Goal: Information Seeking & Learning: Learn about a topic

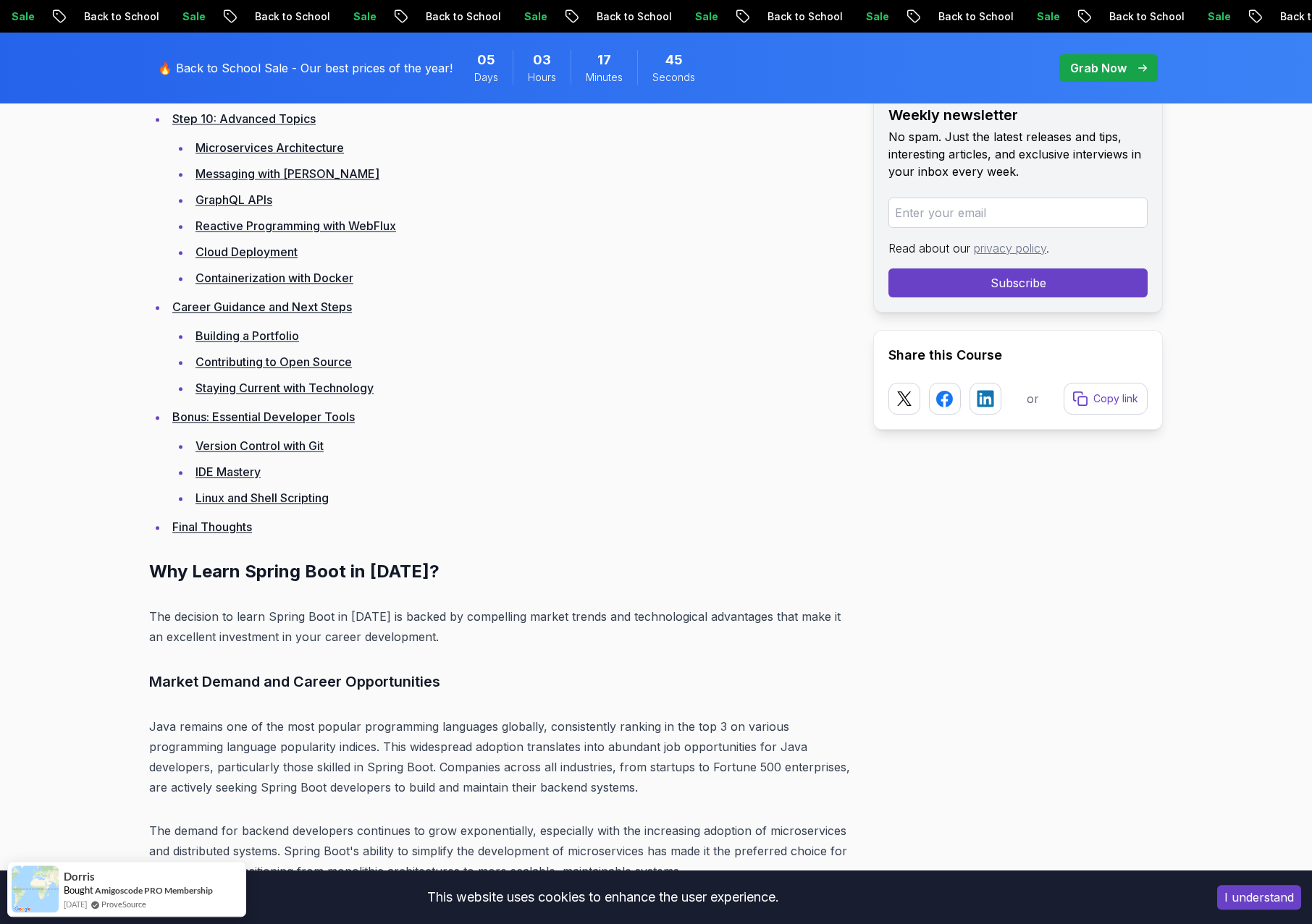
scroll to position [3807, 0]
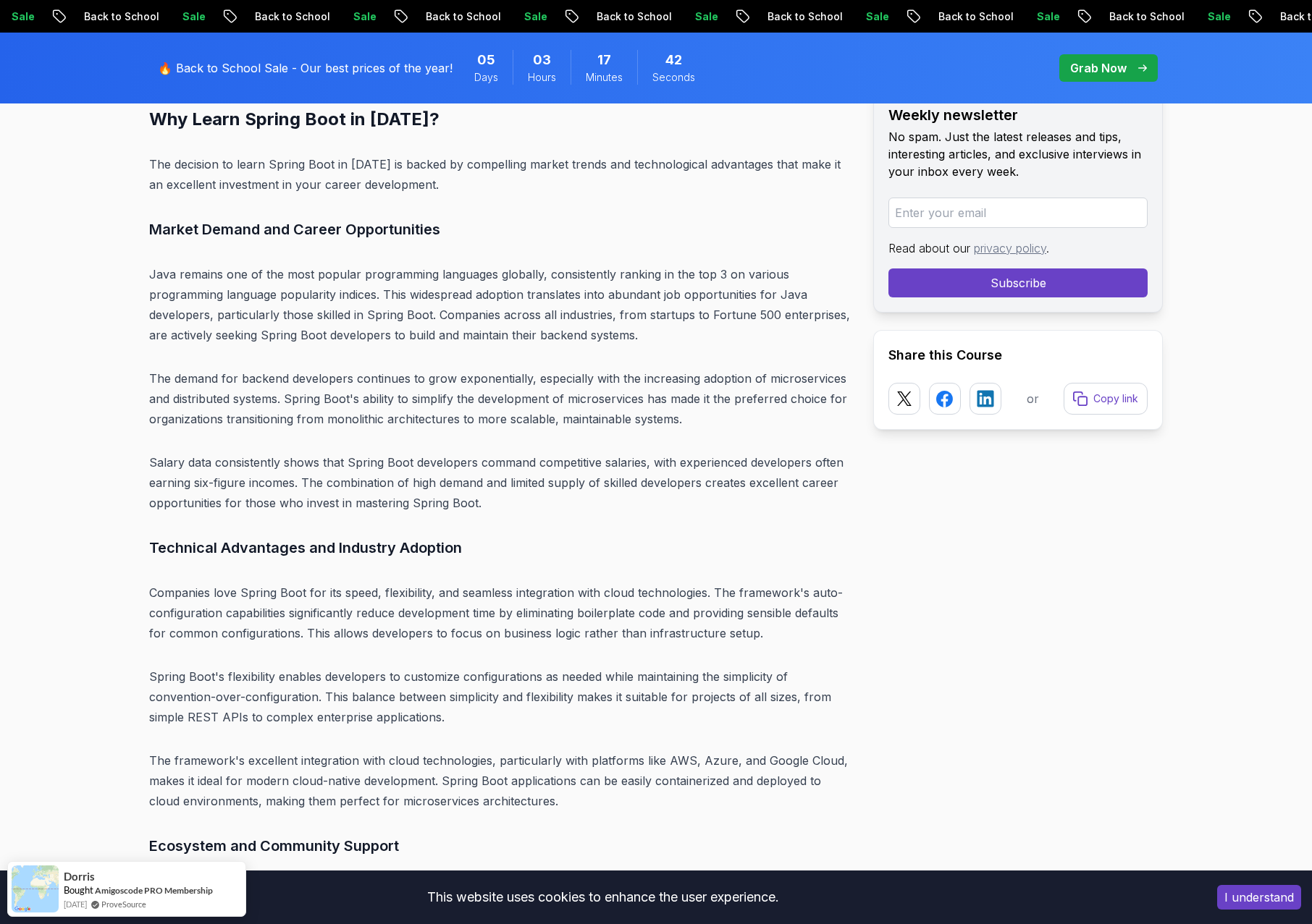
click at [311, 265] on p "Java remains one of the most popular programming languages globally, consistent…" at bounding box center [499, 305] width 700 height 81
click at [357, 273] on p "Java remains one of the most popular programming languages globally, consistent…" at bounding box center [499, 305] width 700 height 81
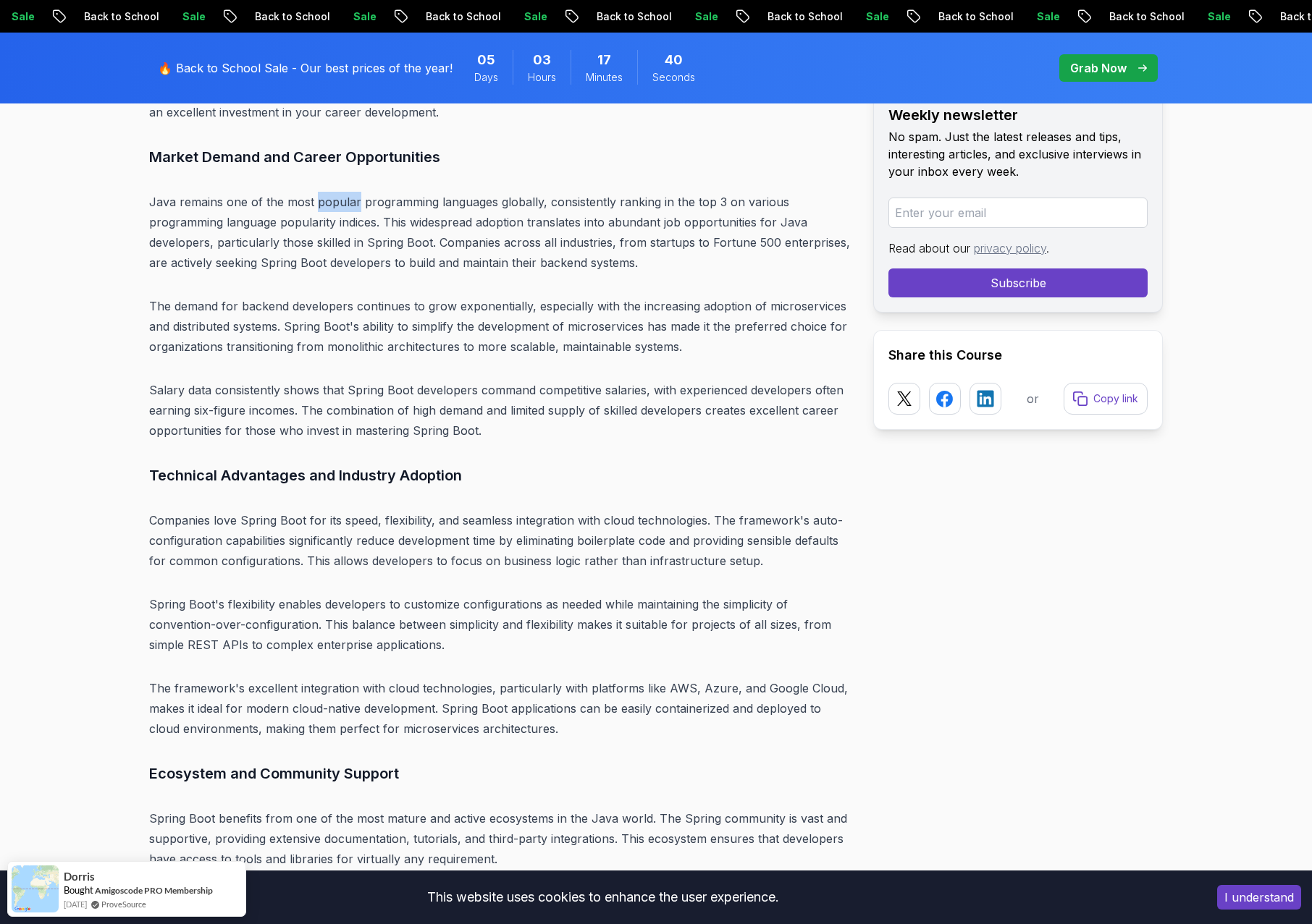
scroll to position [3883, 0]
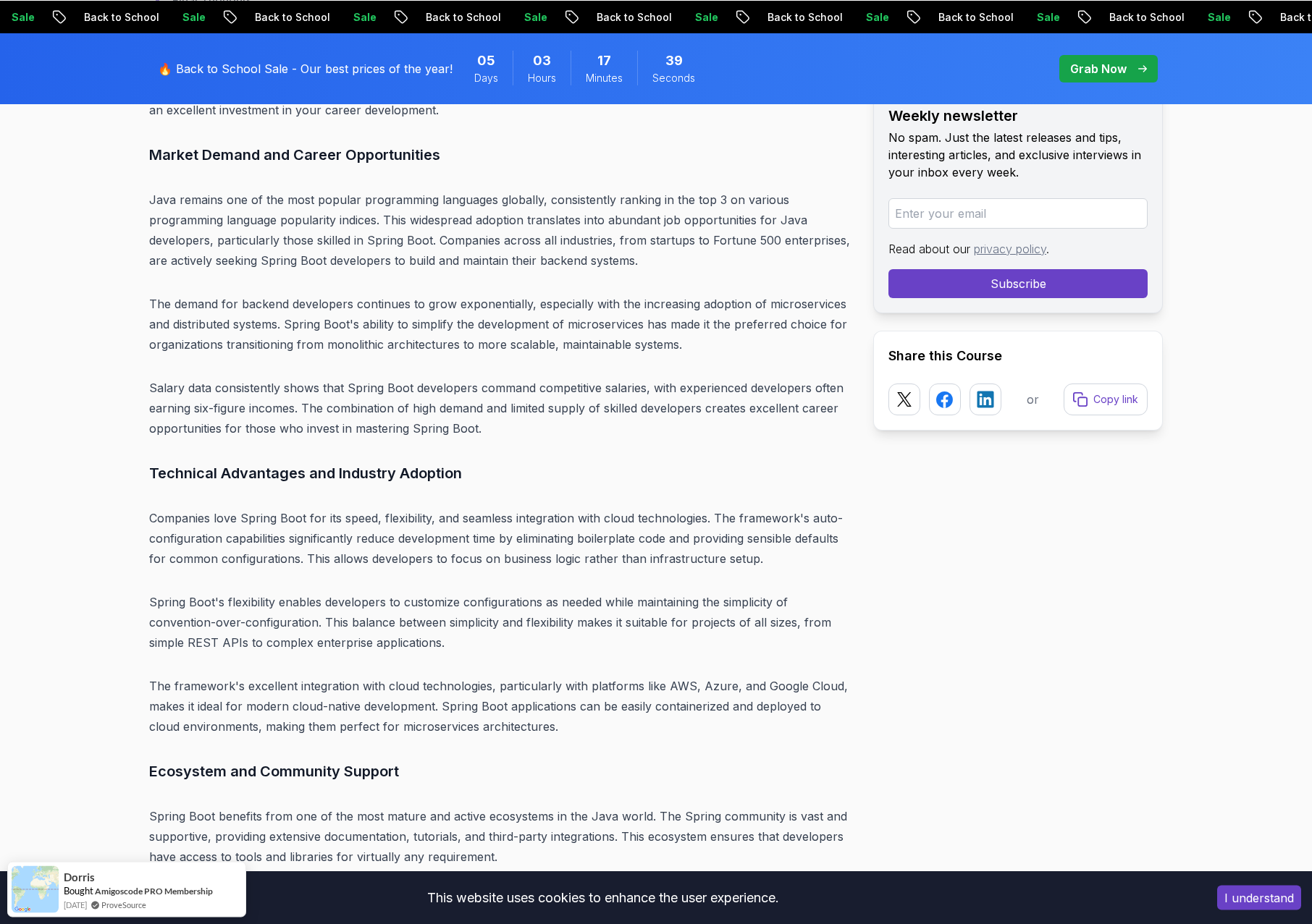
click at [300, 224] on p "Java remains one of the most popular programming languages globally, consistent…" at bounding box center [499, 230] width 700 height 81
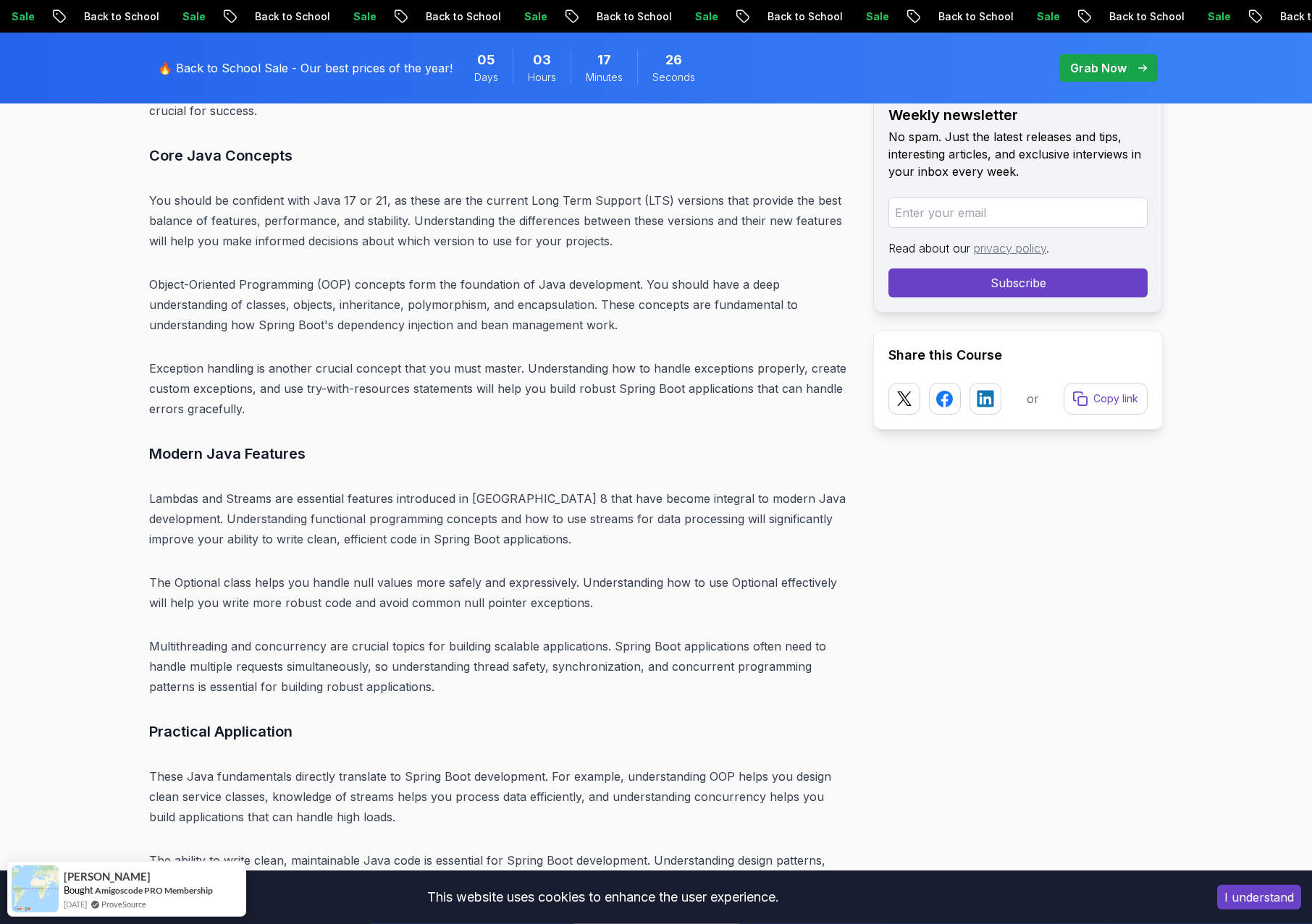
scroll to position [4979, 0]
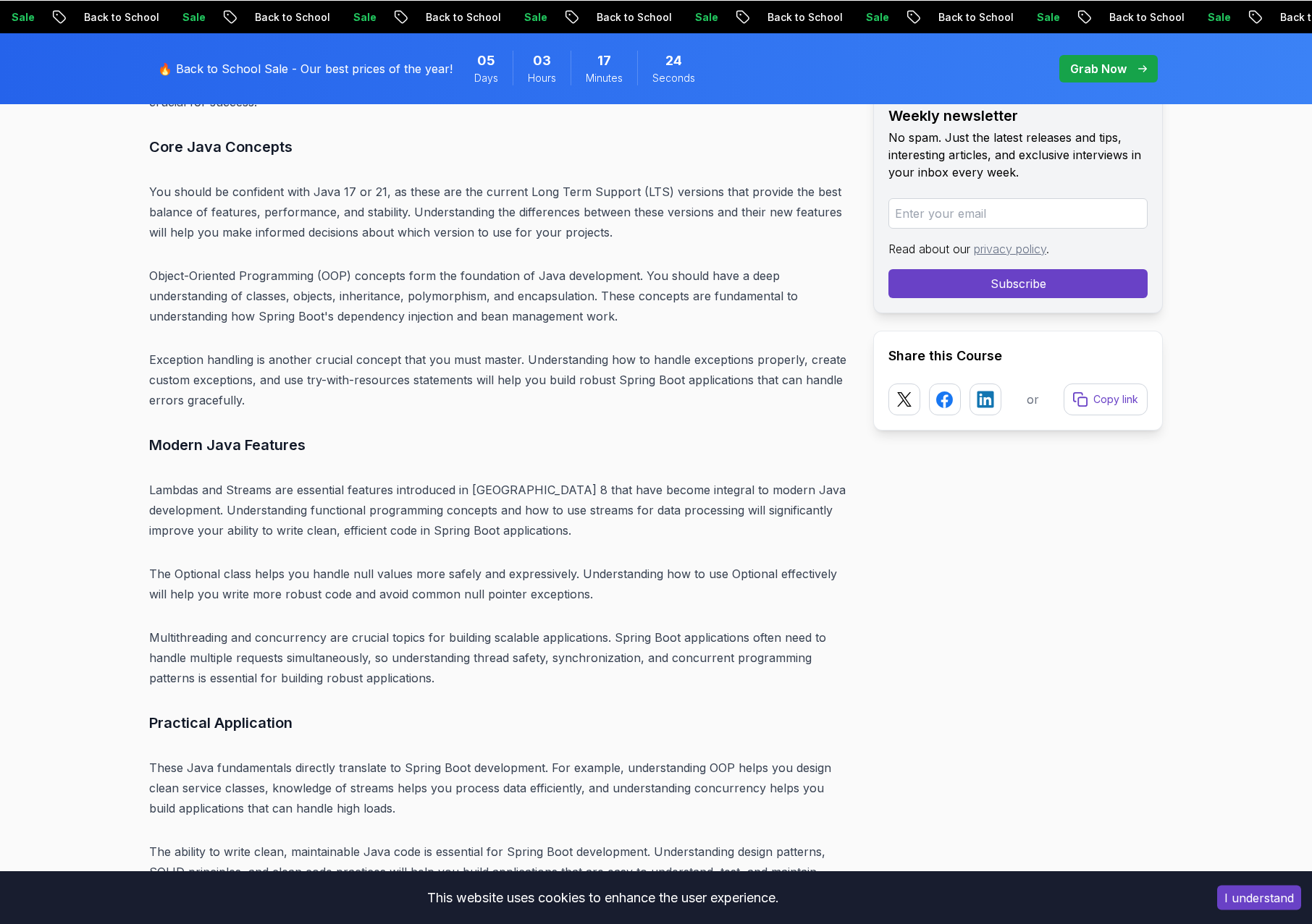
click at [606, 265] on p "Object-Oriented Programming (OOP) concepts form the foundation of Java developm…" at bounding box center [499, 295] width 700 height 61
click at [368, 280] on p "Object-Oriented Programming (OOP) concepts form the foundation of Java developm…" at bounding box center [499, 295] width 700 height 61
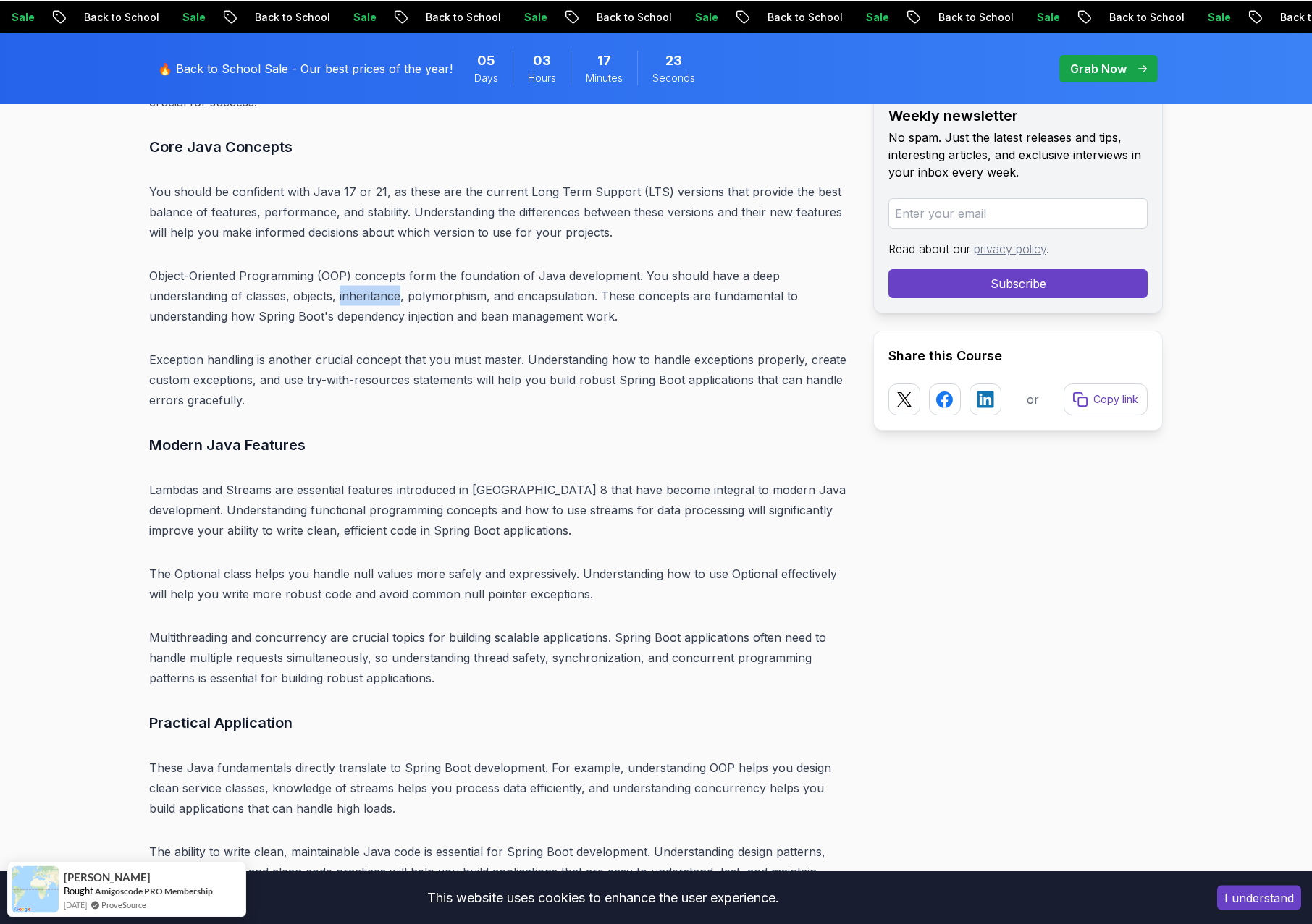
click at [368, 280] on p "Object-Oriented Programming (OOP) concepts form the foundation of Java developm…" at bounding box center [499, 295] width 700 height 61
click at [470, 287] on p "Object-Oriented Programming (OOP) concepts form the foundation of Java developm…" at bounding box center [499, 295] width 700 height 61
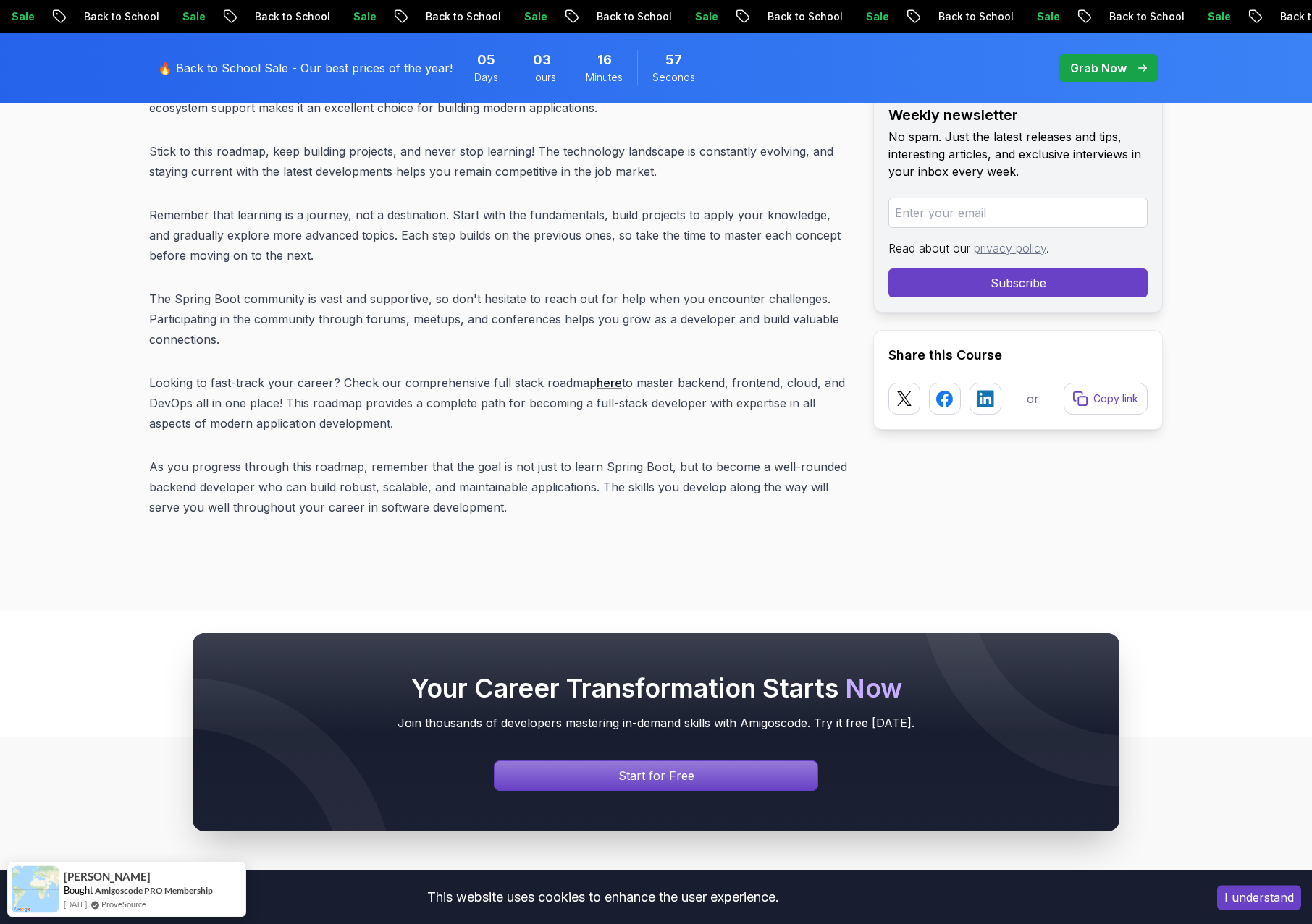
scroll to position [18529, 0]
